Goal: Task Accomplishment & Management: Manage account settings

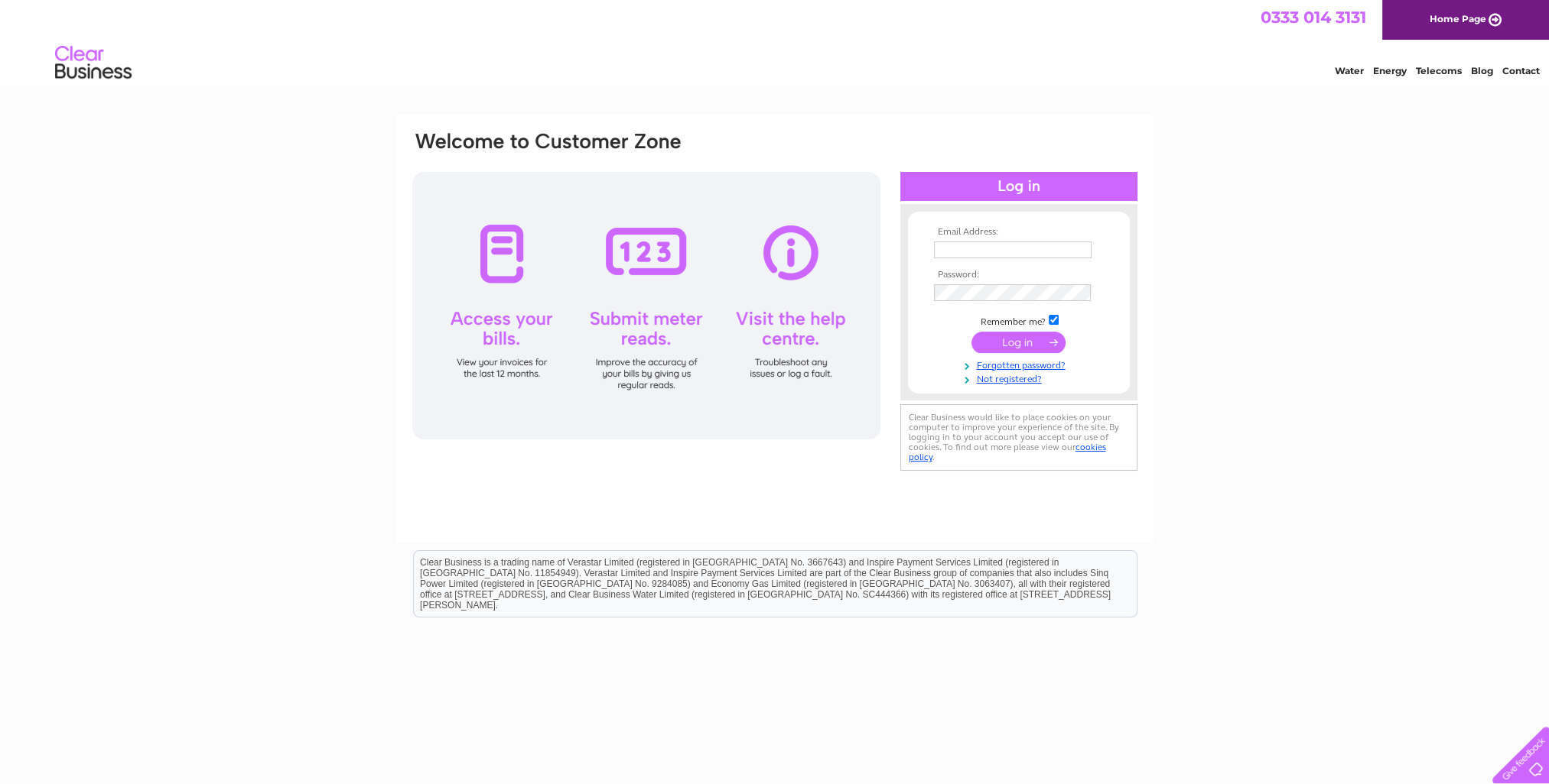
click at [970, 254] on input "text" at bounding box center [1012, 250] width 157 height 17
type input "[EMAIL_ADDRESS][DOMAIN_NAME]"
click at [1031, 347] on input "submit" at bounding box center [1018, 343] width 94 height 22
click at [1030, 348] on input "submit" at bounding box center [1018, 343] width 94 height 22
